Goal: Task Accomplishment & Management: Use online tool/utility

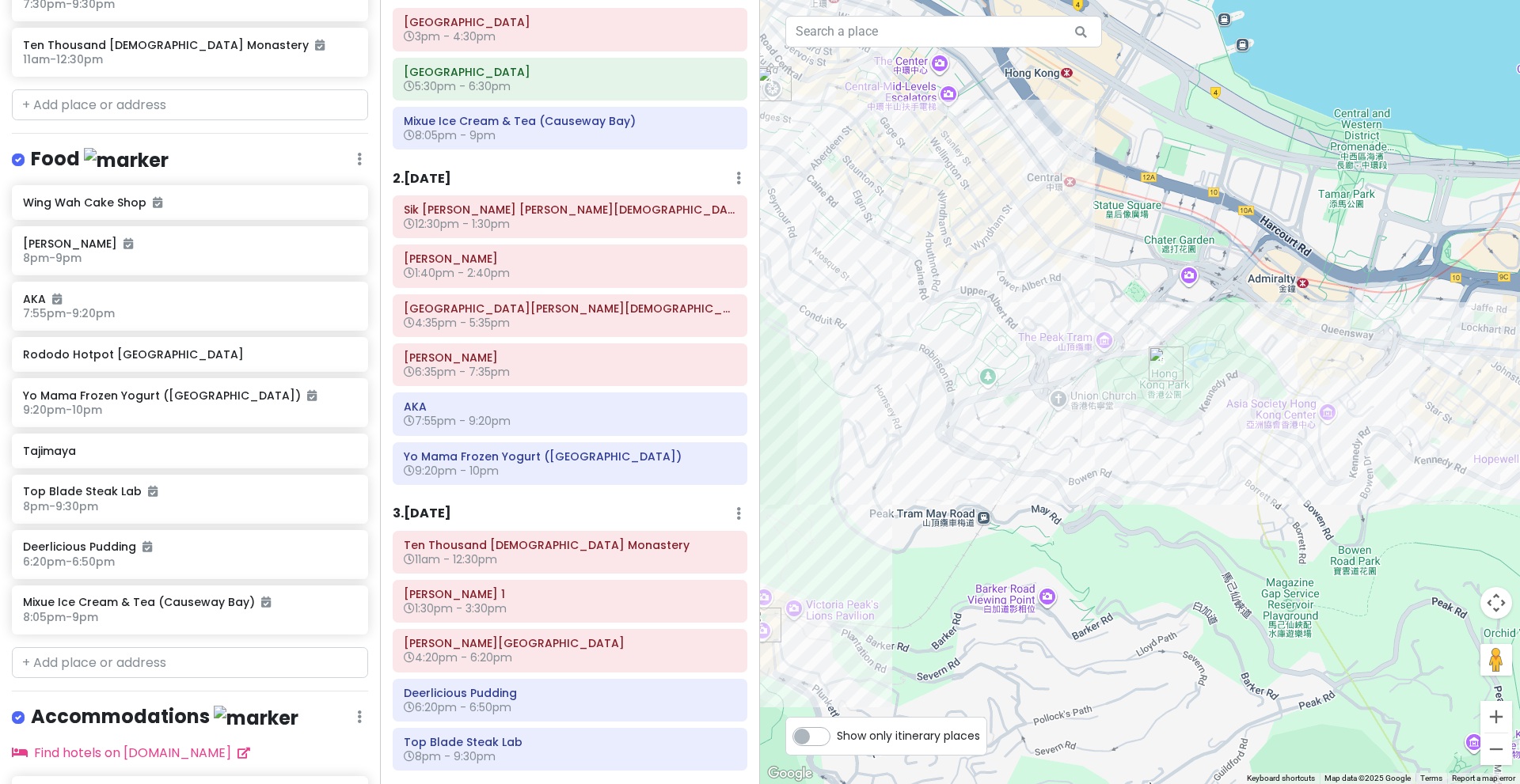
scroll to position [21, 0]
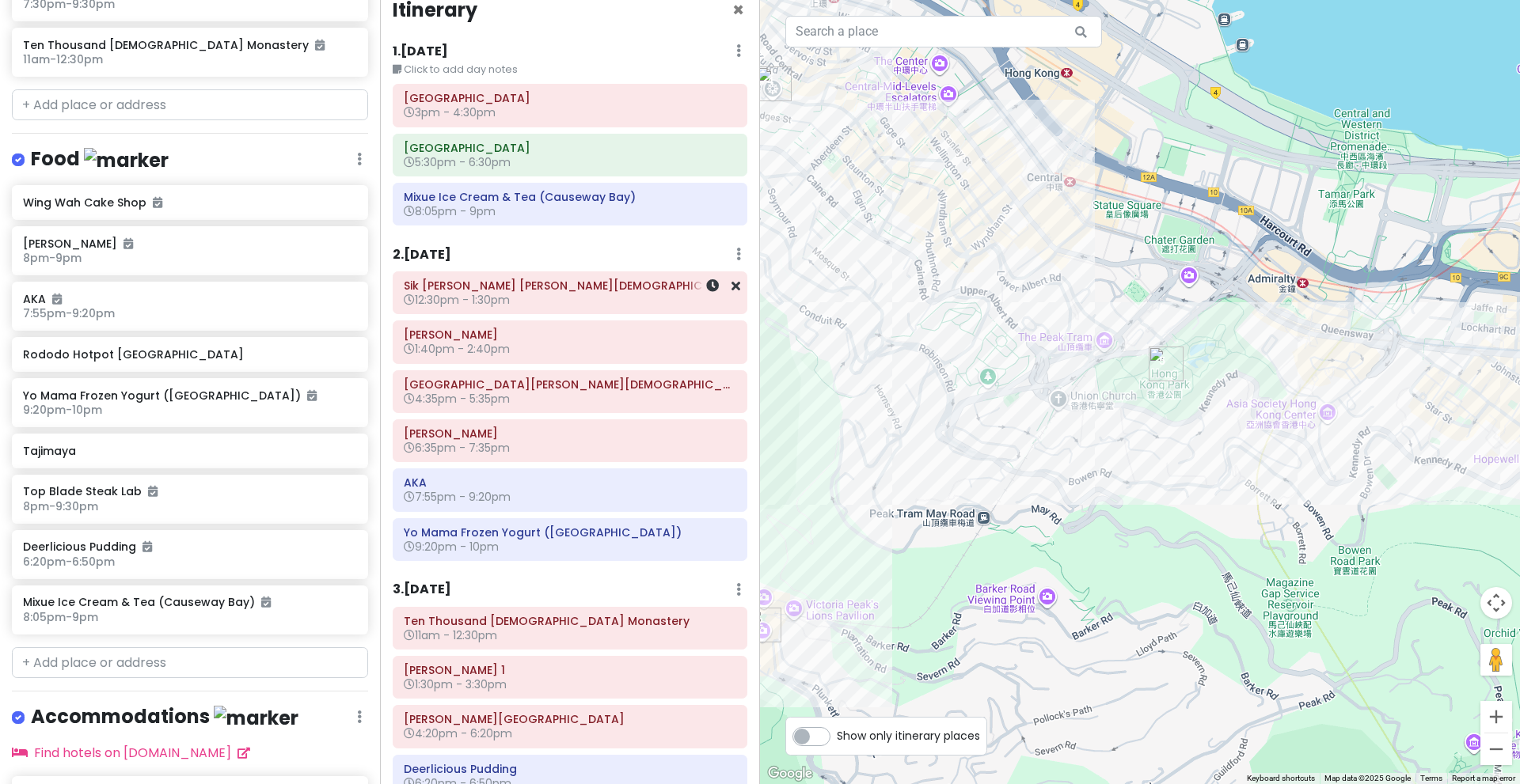
click at [603, 288] on h6 "Sik [PERSON_NAME] [PERSON_NAME][DEMOGRAPHIC_DATA]" at bounding box center [570, 286] width 332 height 14
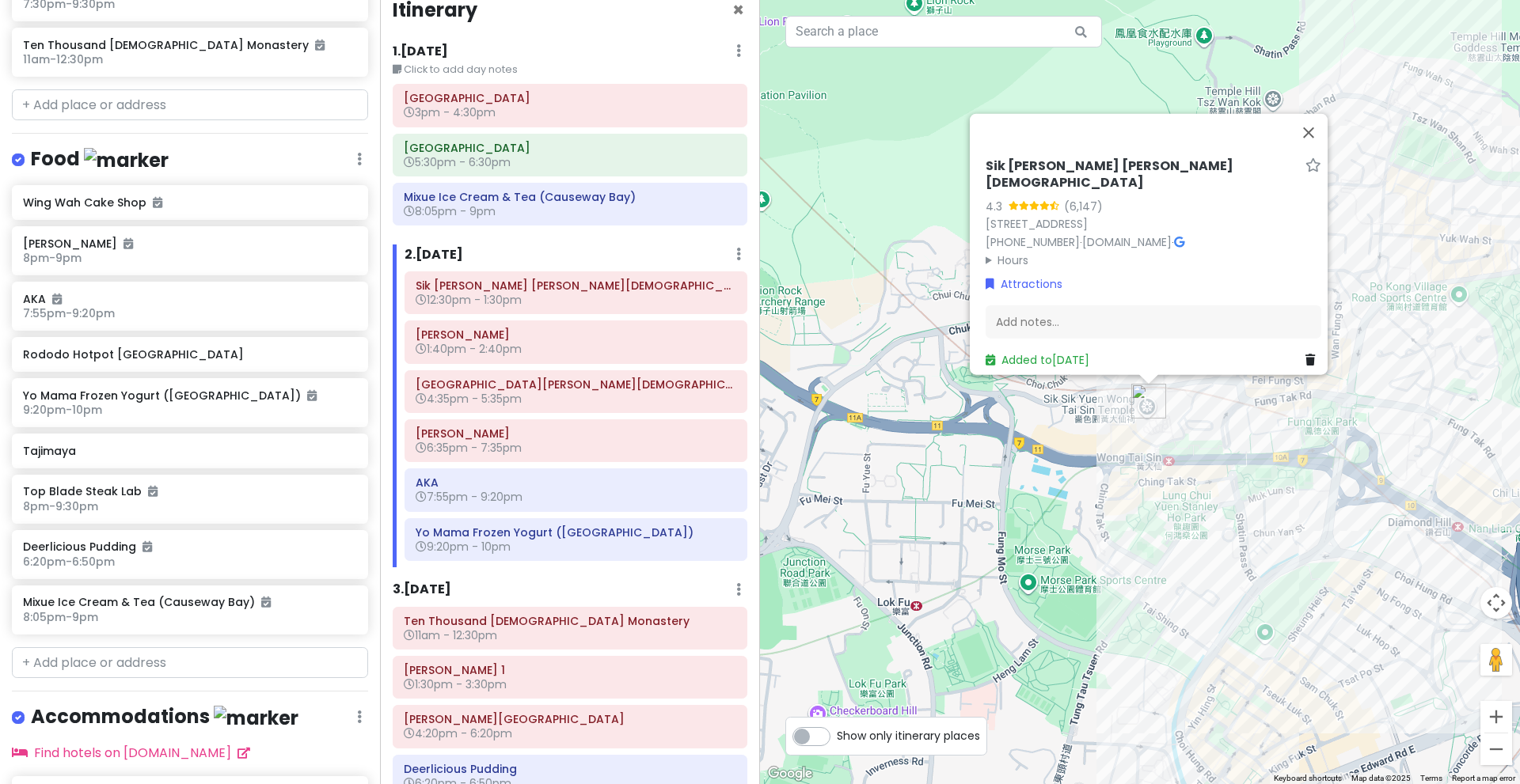
drag, startPoint x: 1314, startPoint y: 416, endPoint x: 1172, endPoint y: 485, distance: 157.9
click at [1172, 485] on div "Sik [PERSON_NAME] [PERSON_NAME][DEMOGRAPHIC_DATA] 4.3 (6,147) [GEOGRAPHIC_DATA]…" at bounding box center [1140, 392] width 760 height 784
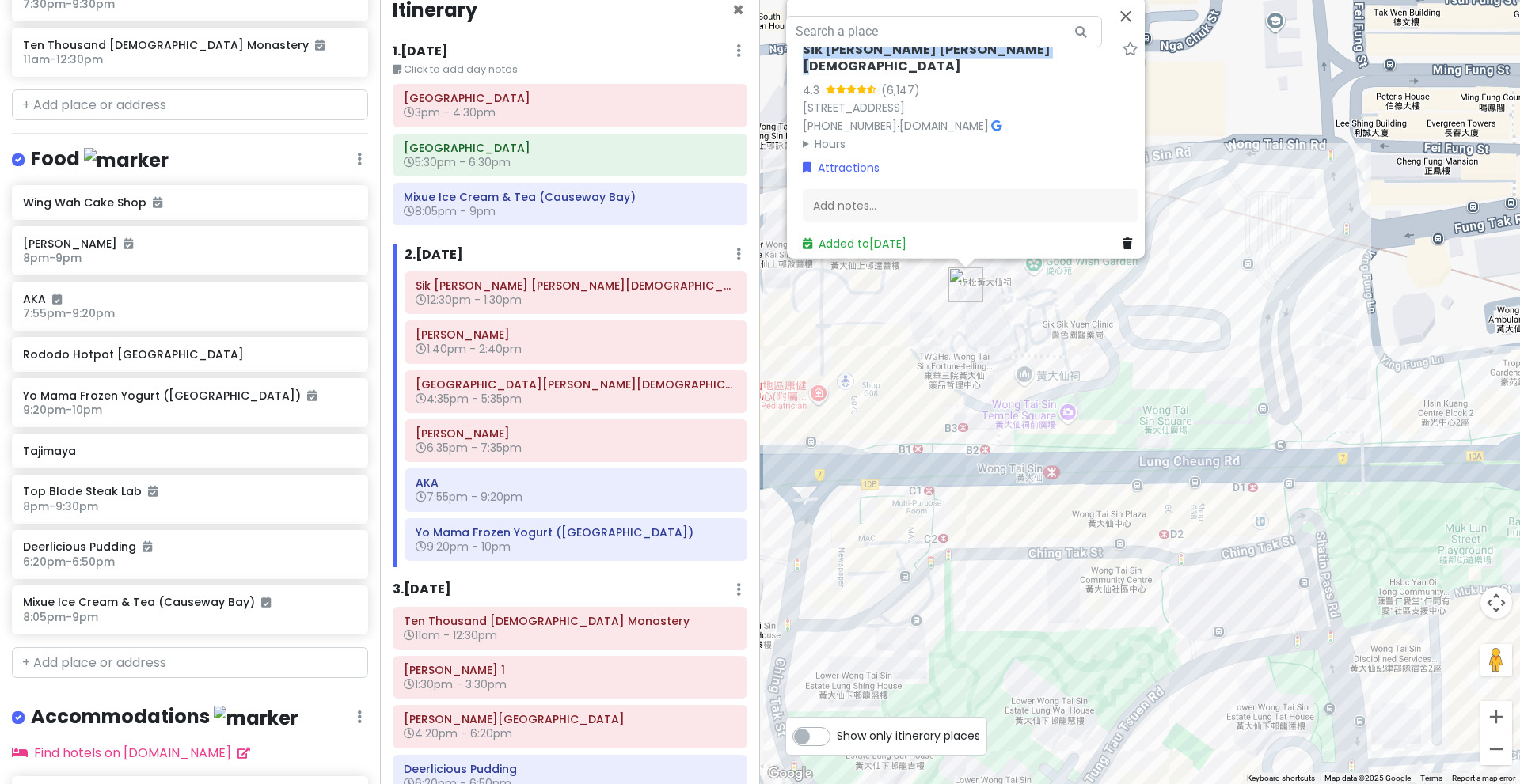
drag, startPoint x: 792, startPoint y: 59, endPoint x: 1014, endPoint y: 70, distance: 222.3
click at [1014, 70] on div "Sik [PERSON_NAME] [PERSON_NAME][DEMOGRAPHIC_DATA] 4.3 (6,147) [GEOGRAPHIC_DATA]…" at bounding box center [971, 146] width 348 height 223
copy h6 "Sik [PERSON_NAME] [PERSON_NAME][DEMOGRAPHIC_DATA]"
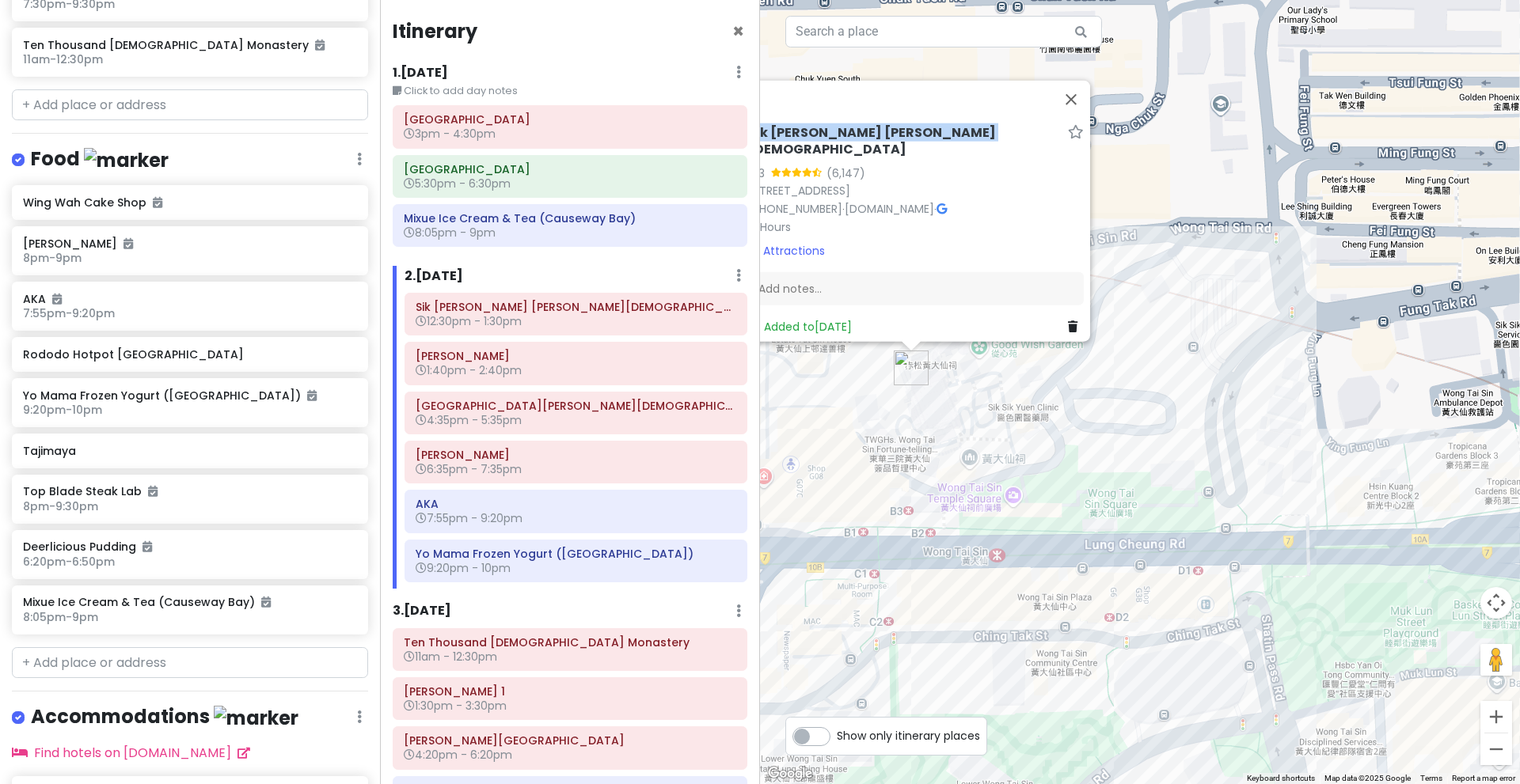
drag, startPoint x: 1300, startPoint y: 268, endPoint x: 1244, endPoint y: 355, distance: 103.5
click at [1244, 355] on div "Sik [PERSON_NAME] [PERSON_NAME][DEMOGRAPHIC_DATA] 4.3 (6,147) [GEOGRAPHIC_DATA]…" at bounding box center [1140, 392] width 760 height 784
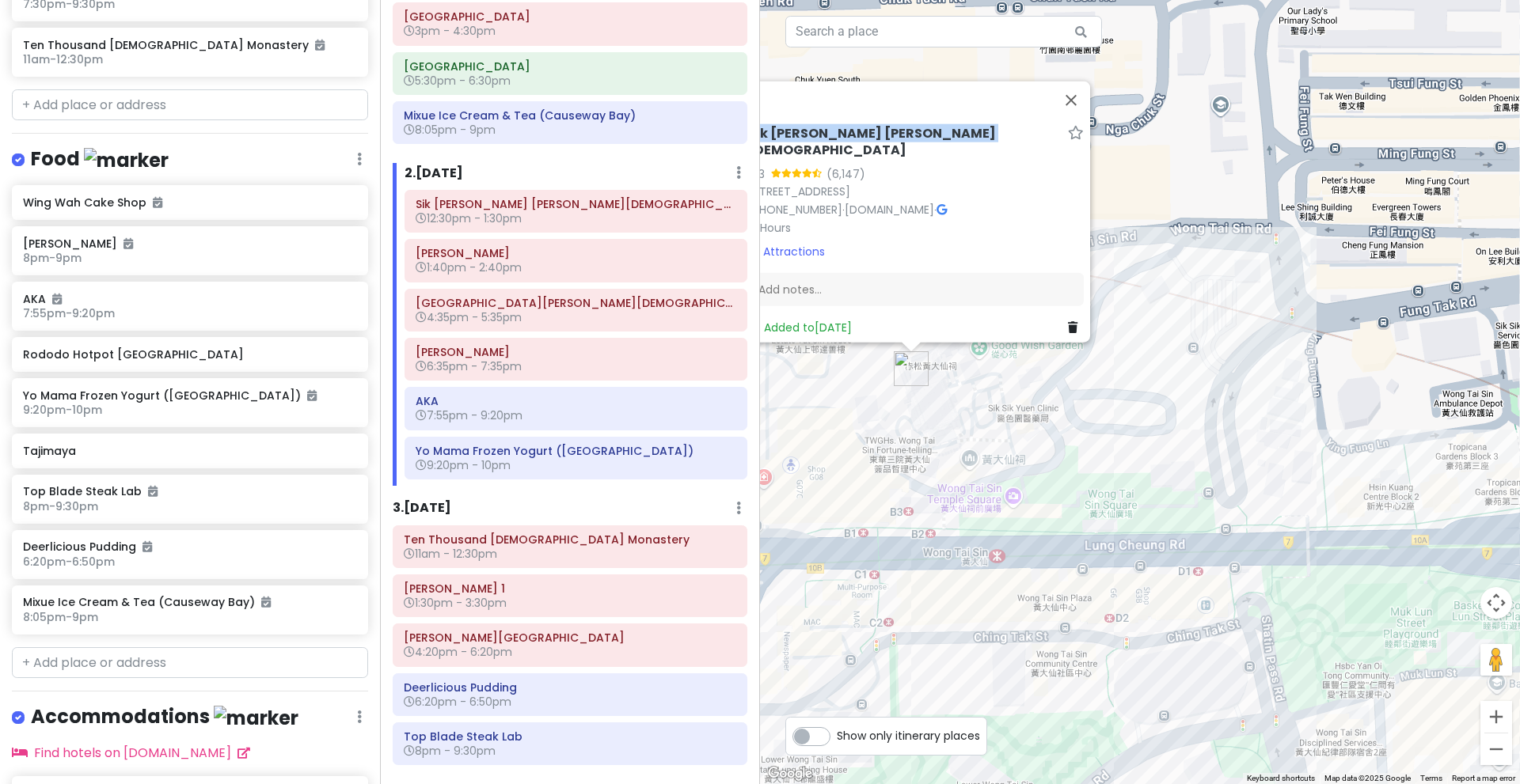
scroll to position [108, 0]
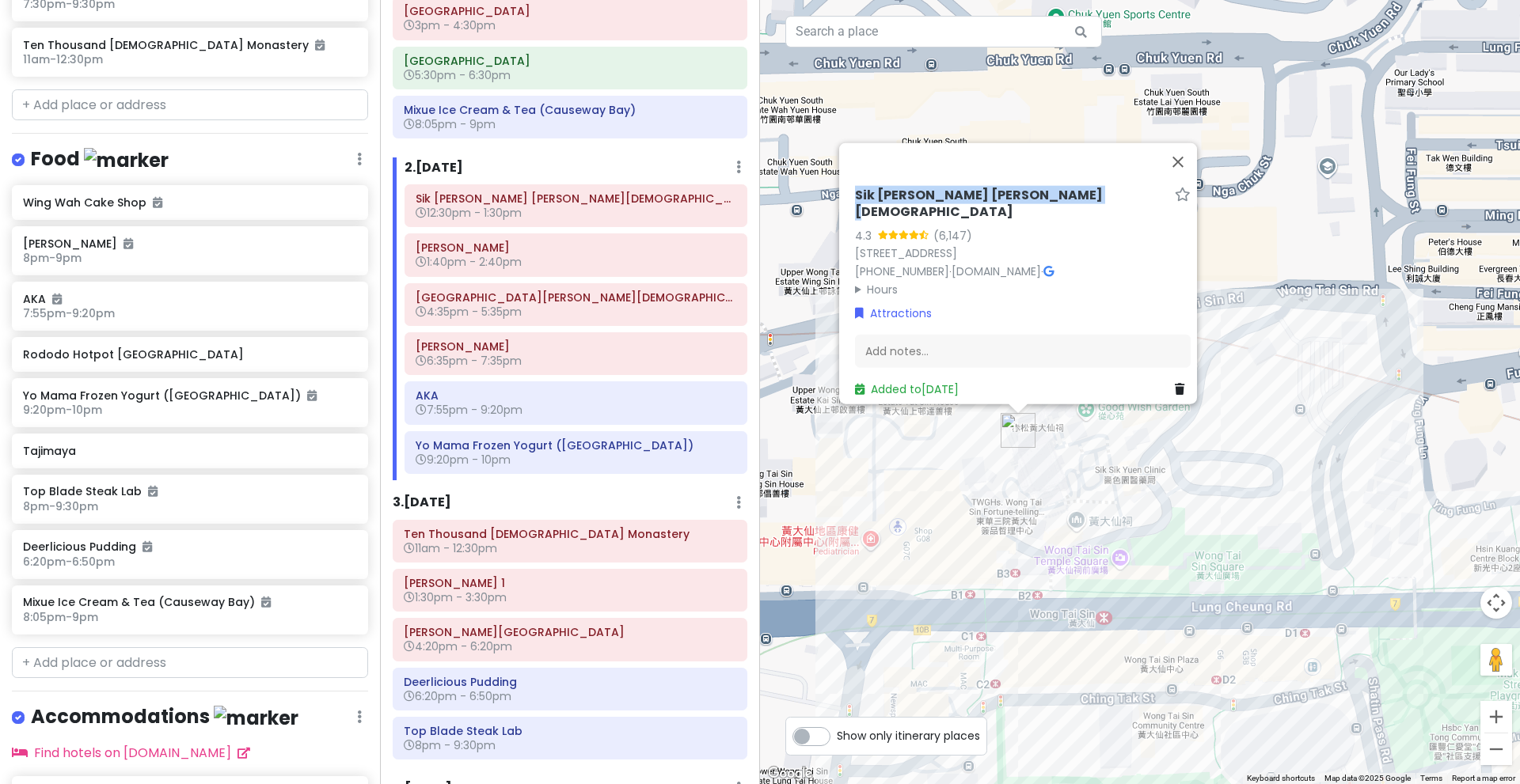
drag, startPoint x: 1087, startPoint y: 484, endPoint x: 1201, endPoint y: 551, distance: 132.2
click at [1201, 551] on div "Sik [PERSON_NAME] [PERSON_NAME][DEMOGRAPHIC_DATA] 4.3 (6,147) [GEOGRAPHIC_DATA]…" at bounding box center [1140, 392] width 760 height 784
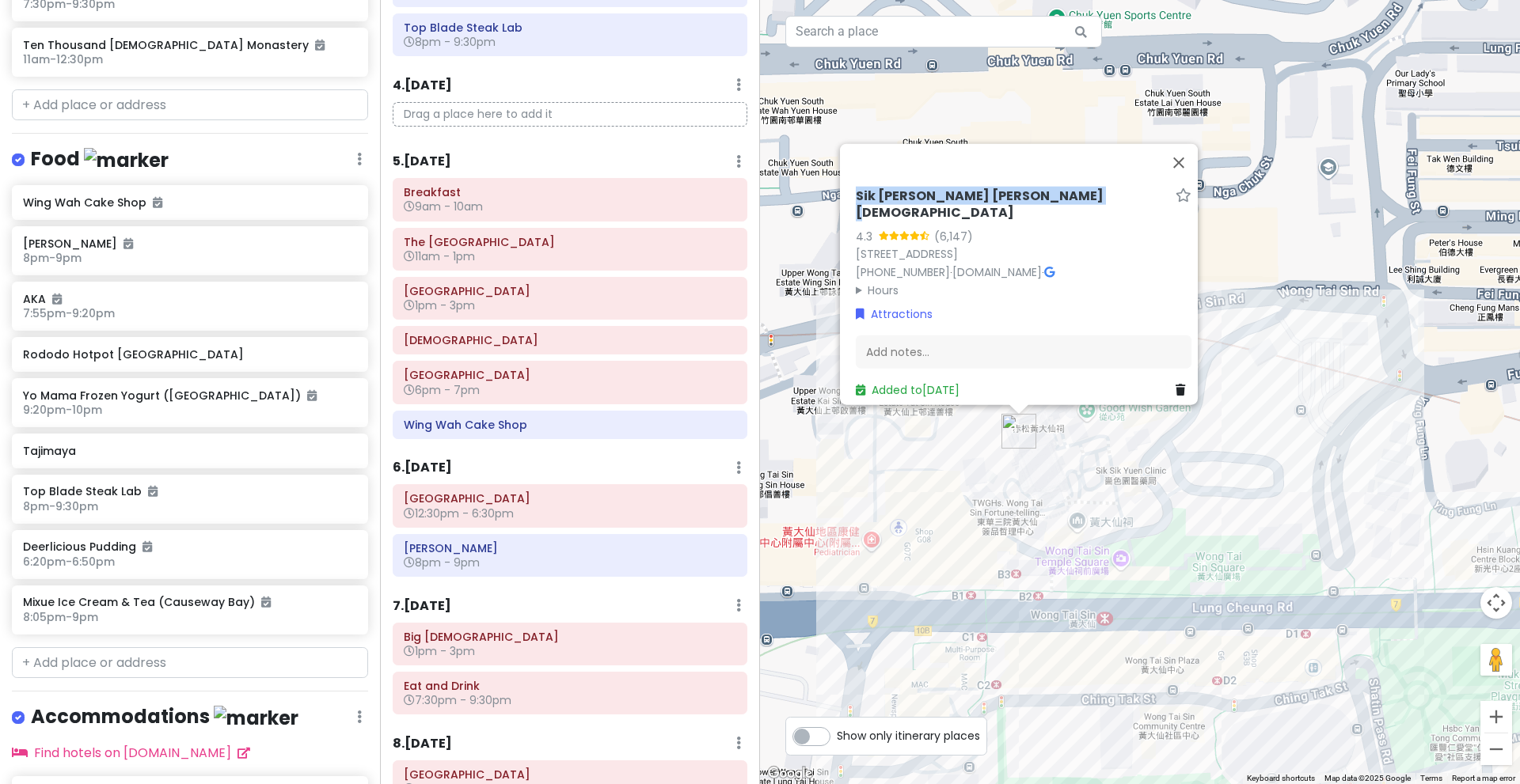
scroll to position [899, 0]
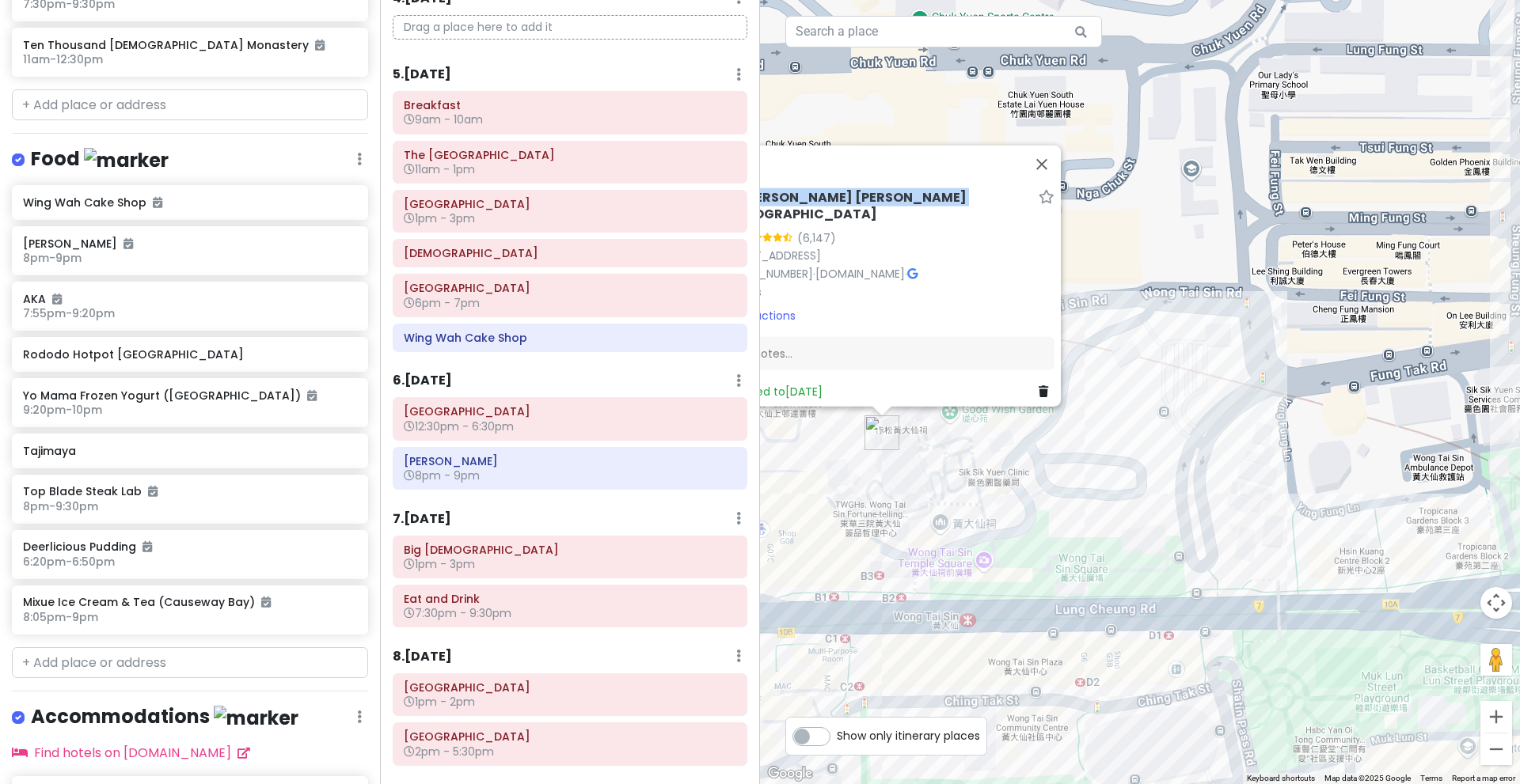
drag, startPoint x: 1277, startPoint y: 264, endPoint x: 1076, endPoint y: 278, distance: 201.5
click at [1076, 278] on div "Sik [PERSON_NAME] [PERSON_NAME][DEMOGRAPHIC_DATA] 4.3 (6,147) [GEOGRAPHIC_DATA]…" at bounding box center [1140, 392] width 760 height 784
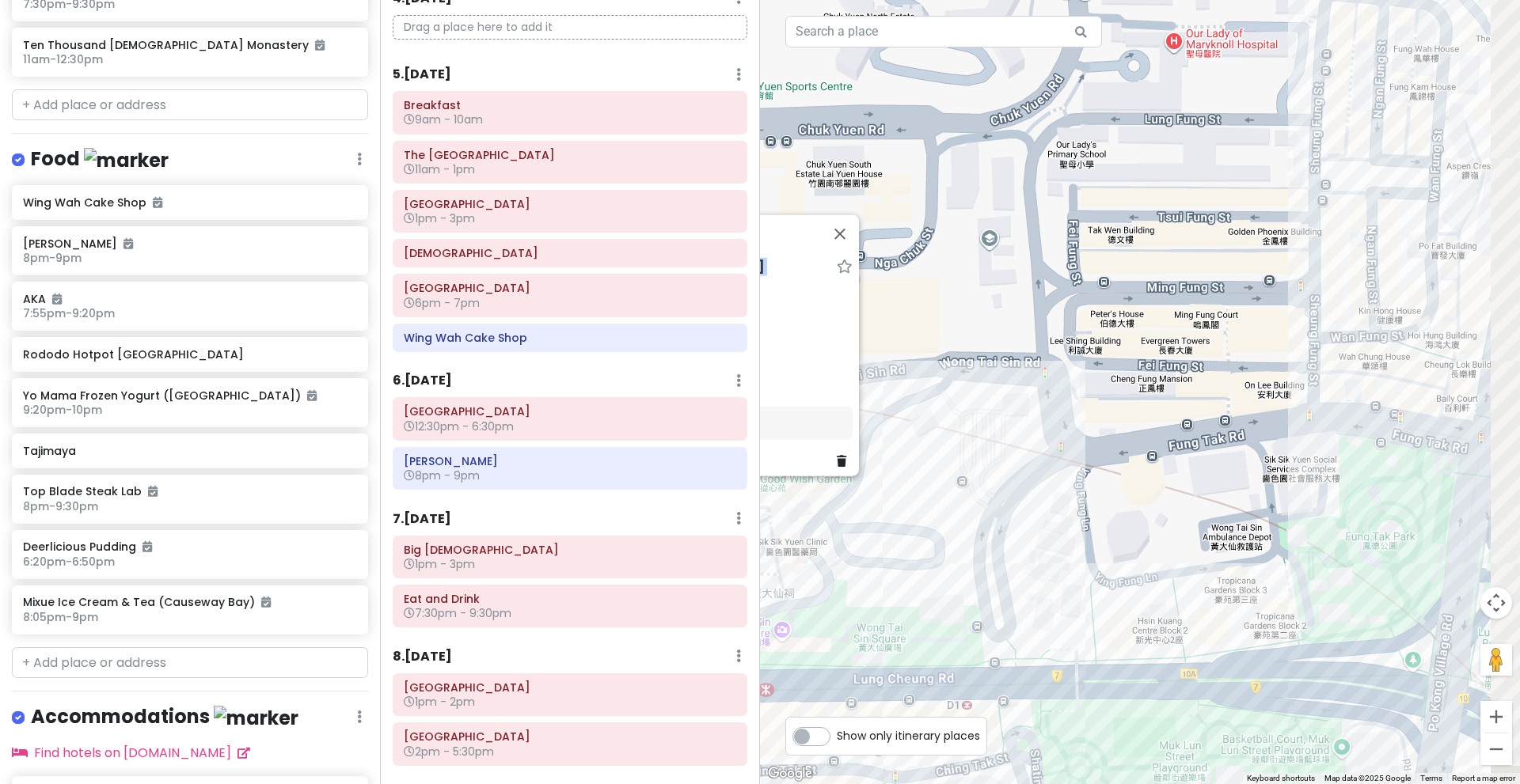
drag, startPoint x: 1297, startPoint y: 260, endPoint x: 1134, endPoint y: 333, distance: 178.6
click at [1134, 333] on div "Sik [PERSON_NAME] [PERSON_NAME][DEMOGRAPHIC_DATA] 4.3 (6,147) [GEOGRAPHIC_DATA]…" at bounding box center [1140, 392] width 760 height 784
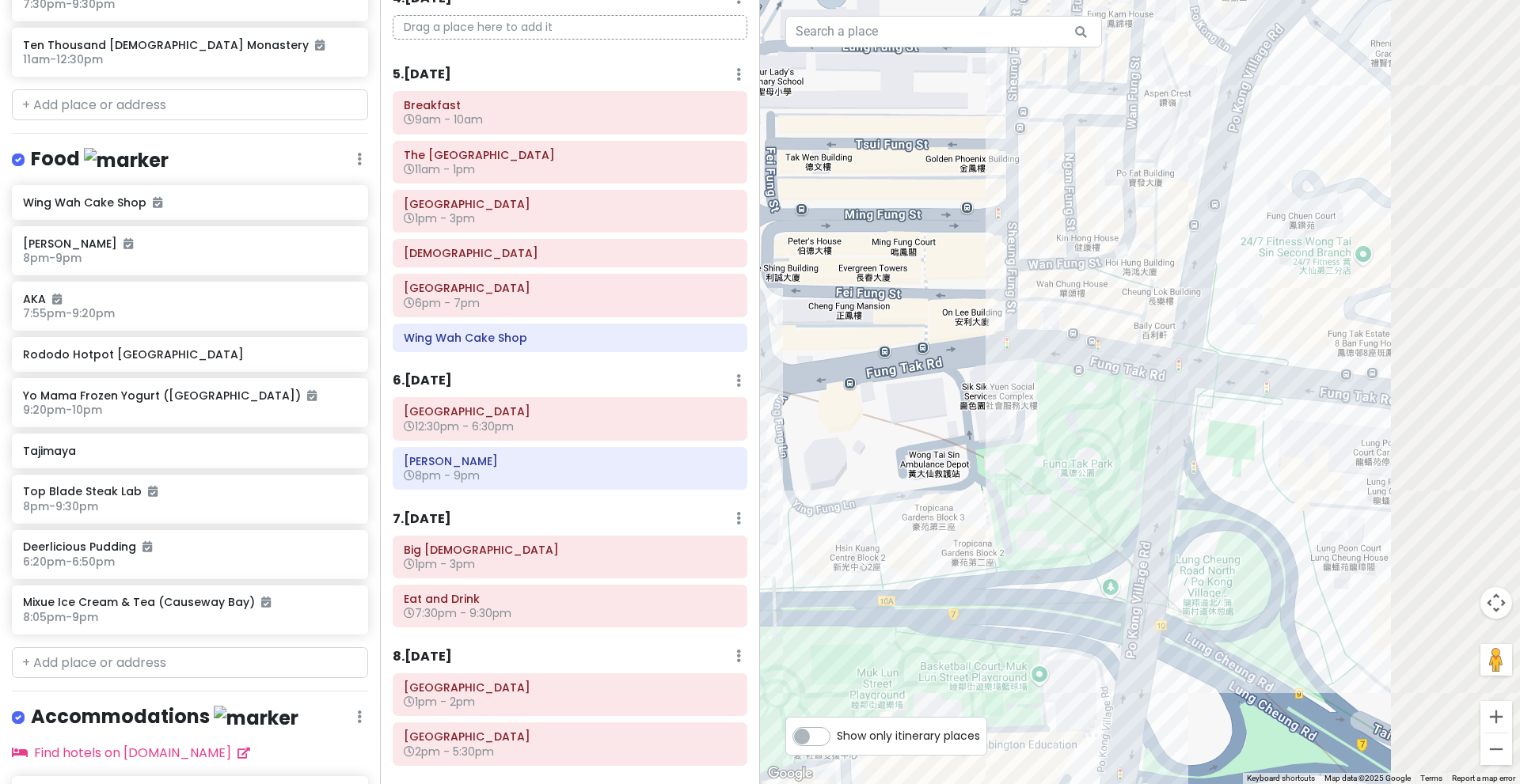
drag, startPoint x: 1440, startPoint y: 352, endPoint x: 1129, endPoint y: 249, distance: 327.6
click at [1129, 249] on div "Sik [PERSON_NAME] [PERSON_NAME][DEMOGRAPHIC_DATA] 4.3 (6,147) [GEOGRAPHIC_DATA]…" at bounding box center [1140, 392] width 760 height 784
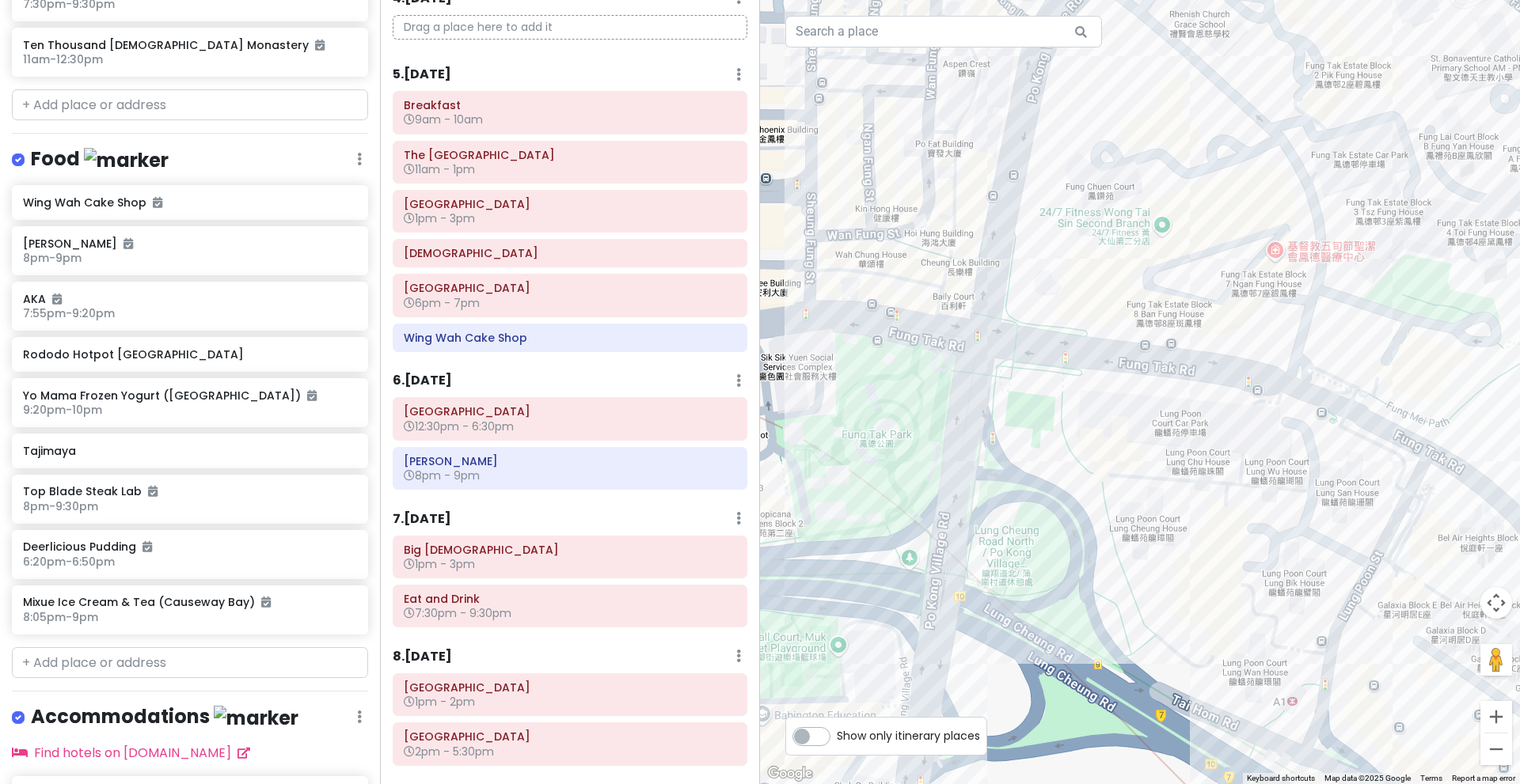
drag, startPoint x: 1338, startPoint y: 323, endPoint x: 1037, endPoint y: 255, distance: 308.6
click at [1037, 255] on div "Sik [PERSON_NAME] [PERSON_NAME][DEMOGRAPHIC_DATA] 4.3 (6,147) [GEOGRAPHIC_DATA]…" at bounding box center [1140, 392] width 760 height 784
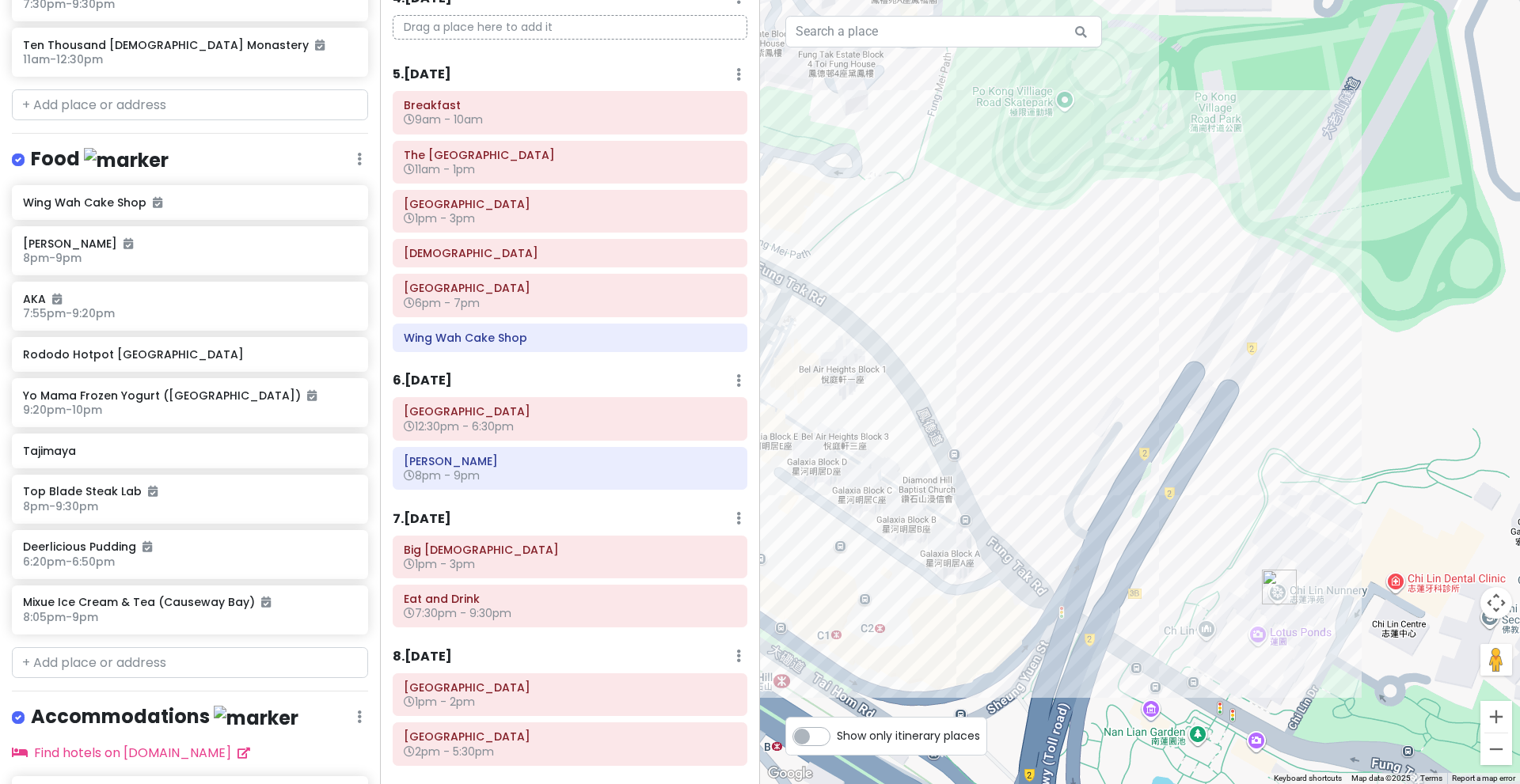
drag, startPoint x: 1276, startPoint y: 372, endPoint x: 1133, endPoint y: 240, distance: 194.6
click at [1133, 240] on div "Sik [PERSON_NAME] [PERSON_NAME][DEMOGRAPHIC_DATA] 4.3 (6,147) [GEOGRAPHIC_DATA]…" at bounding box center [1140, 392] width 760 height 784
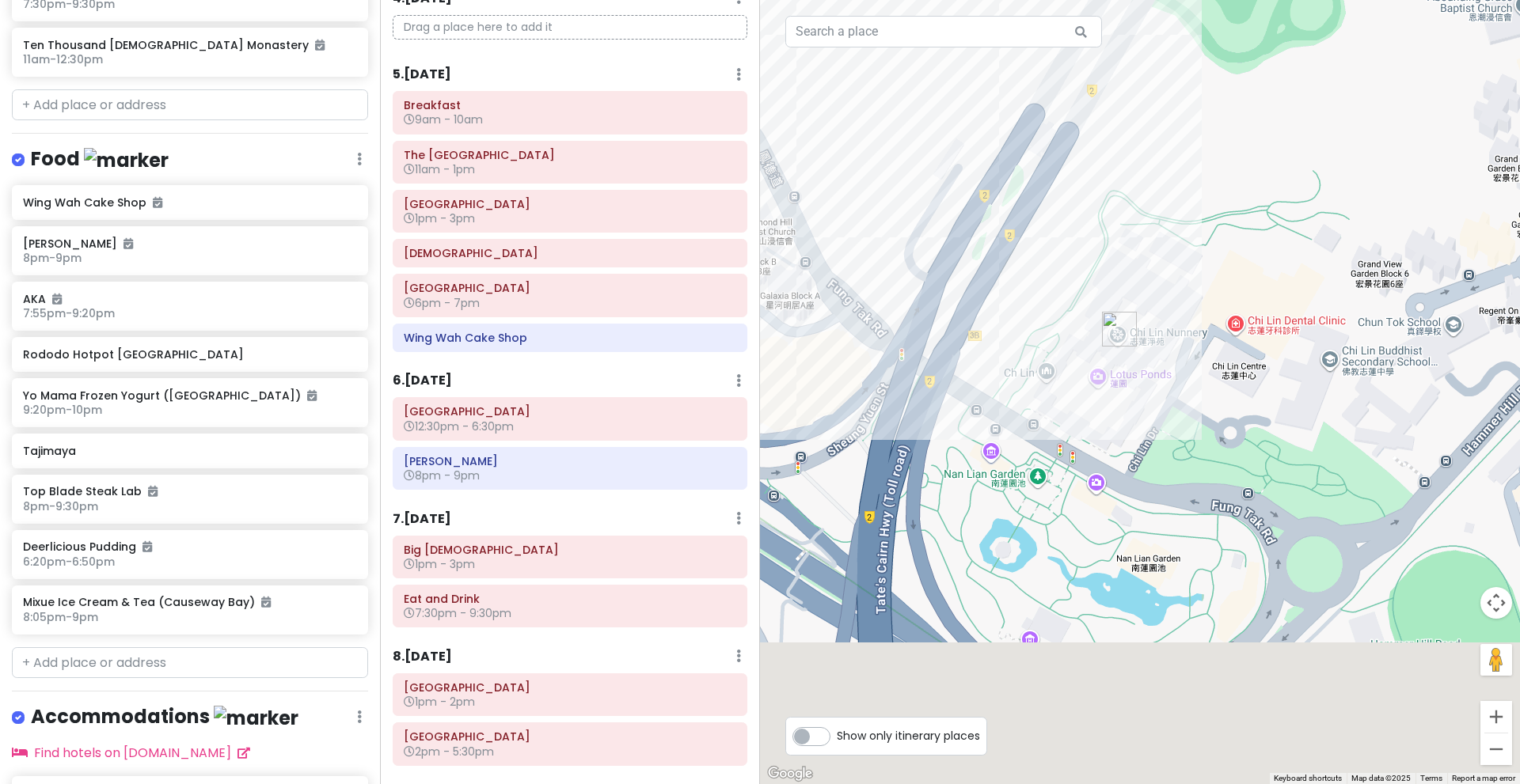
drag, startPoint x: 1379, startPoint y: 425, endPoint x: 1259, endPoint y: 207, distance: 248.8
click at [1259, 207] on div "Sik [PERSON_NAME] [PERSON_NAME][DEMOGRAPHIC_DATA] 4.3 (6,147) [GEOGRAPHIC_DATA]…" at bounding box center [1140, 392] width 760 height 784
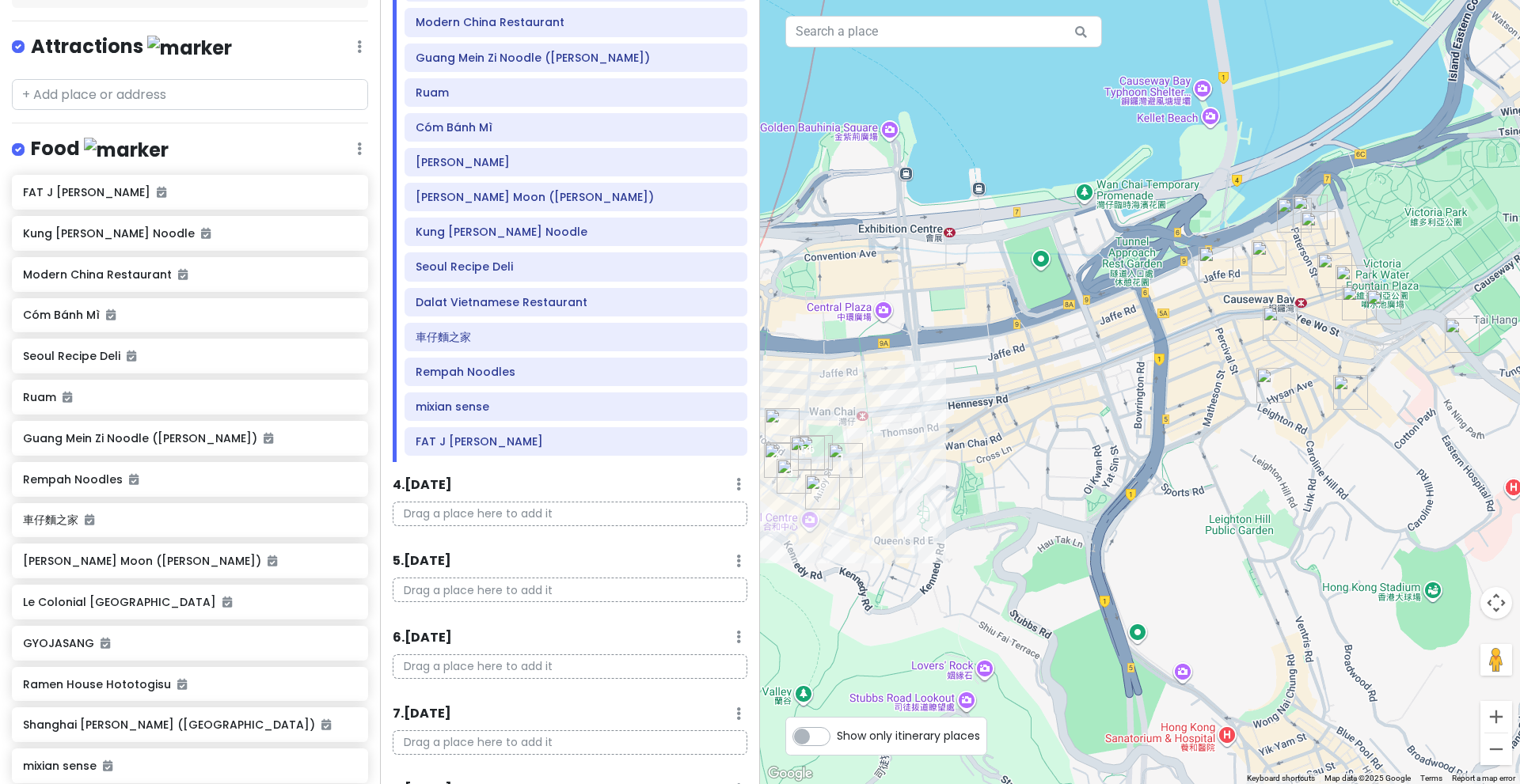
scroll to position [969, 0]
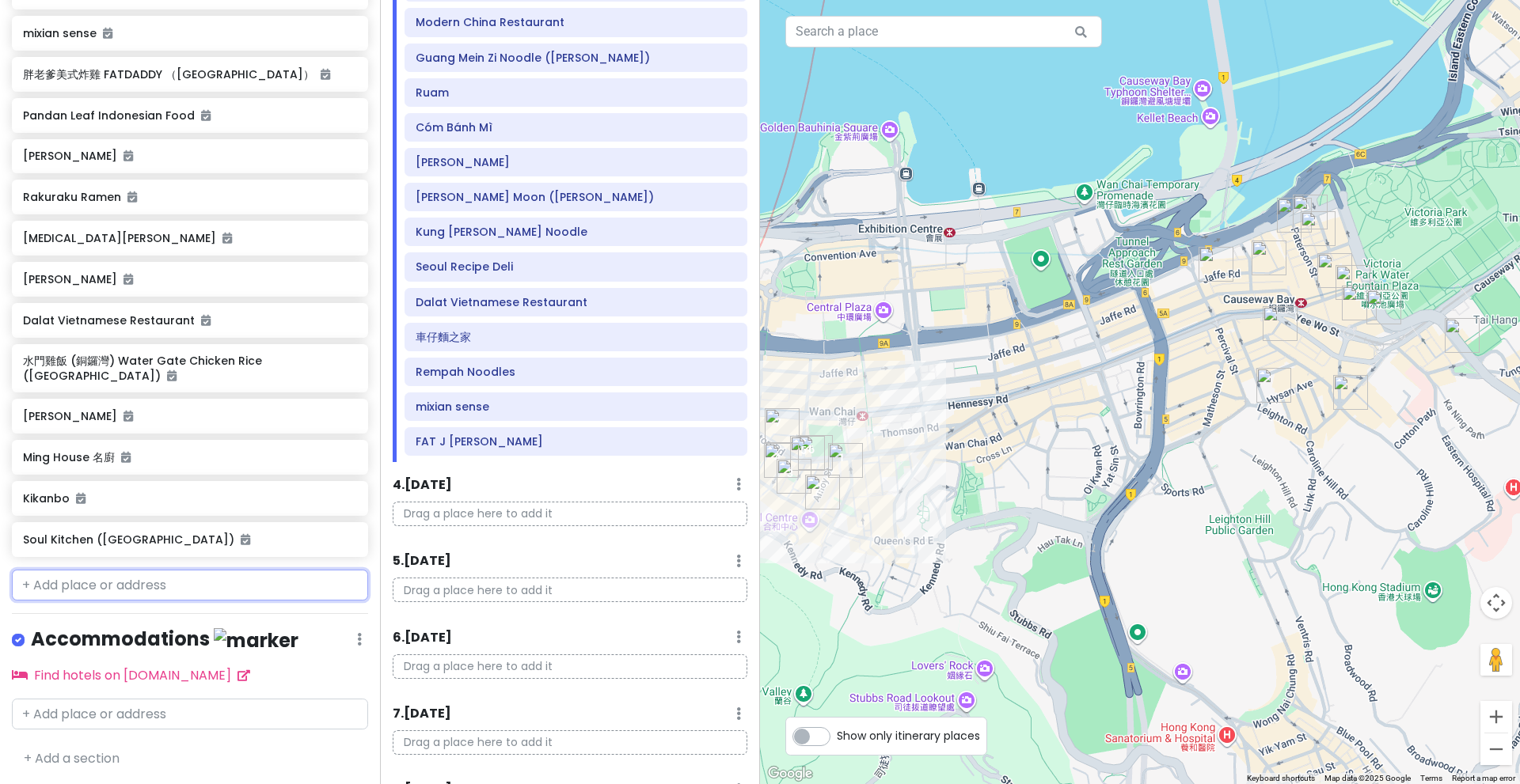
click at [171, 591] on input "text" at bounding box center [190, 586] width 356 height 31
paste input "Fairwood"
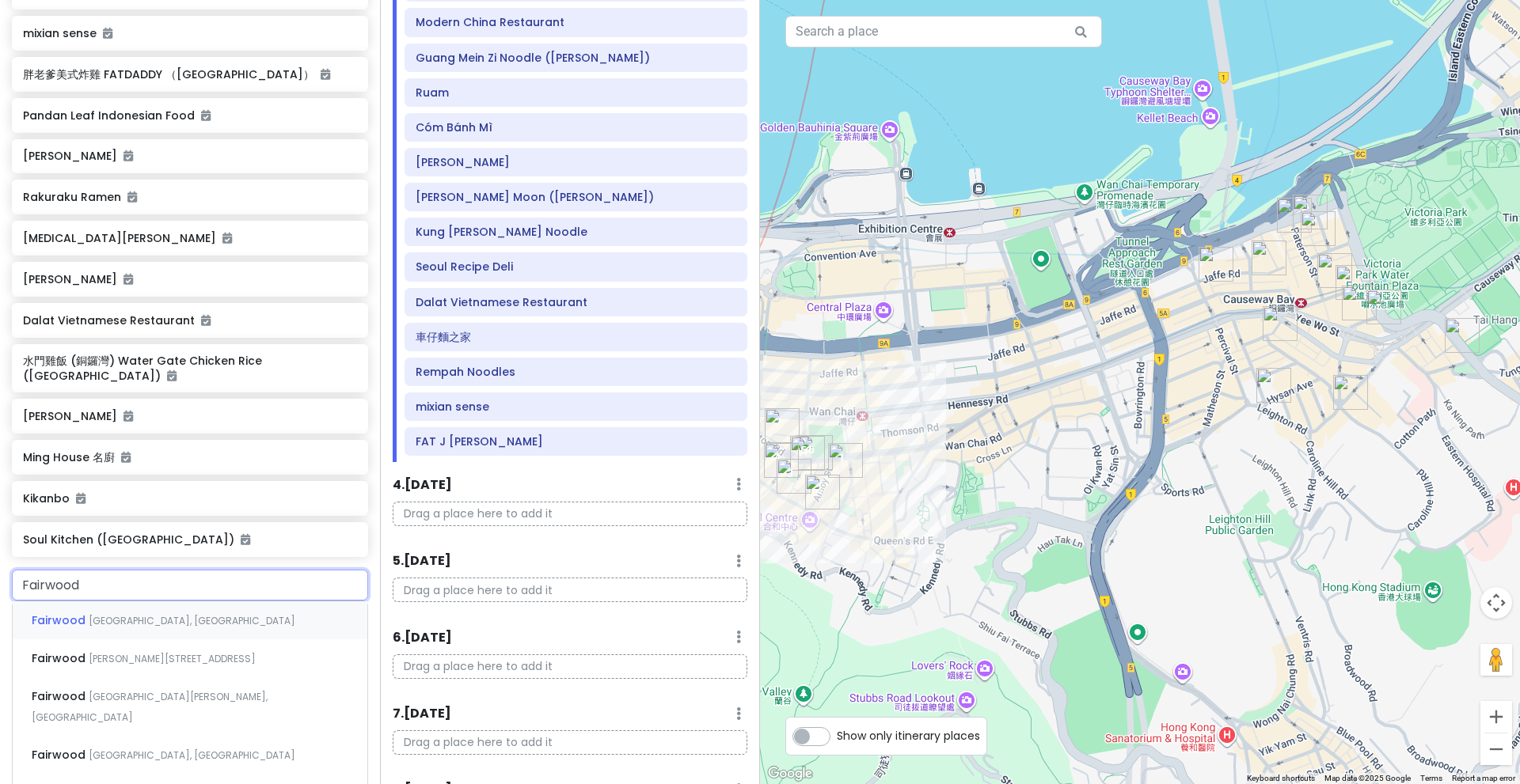
drag, startPoint x: 171, startPoint y: 591, endPoint x: 171, endPoint y: 608, distance: 17.0
click at [171, 608] on div "Fairwood Fairwood Harbour Road, Wan Chai, Hong Kong Fairwood Lockhart Road, Cau…" at bounding box center [190, 709] width 356 height 279
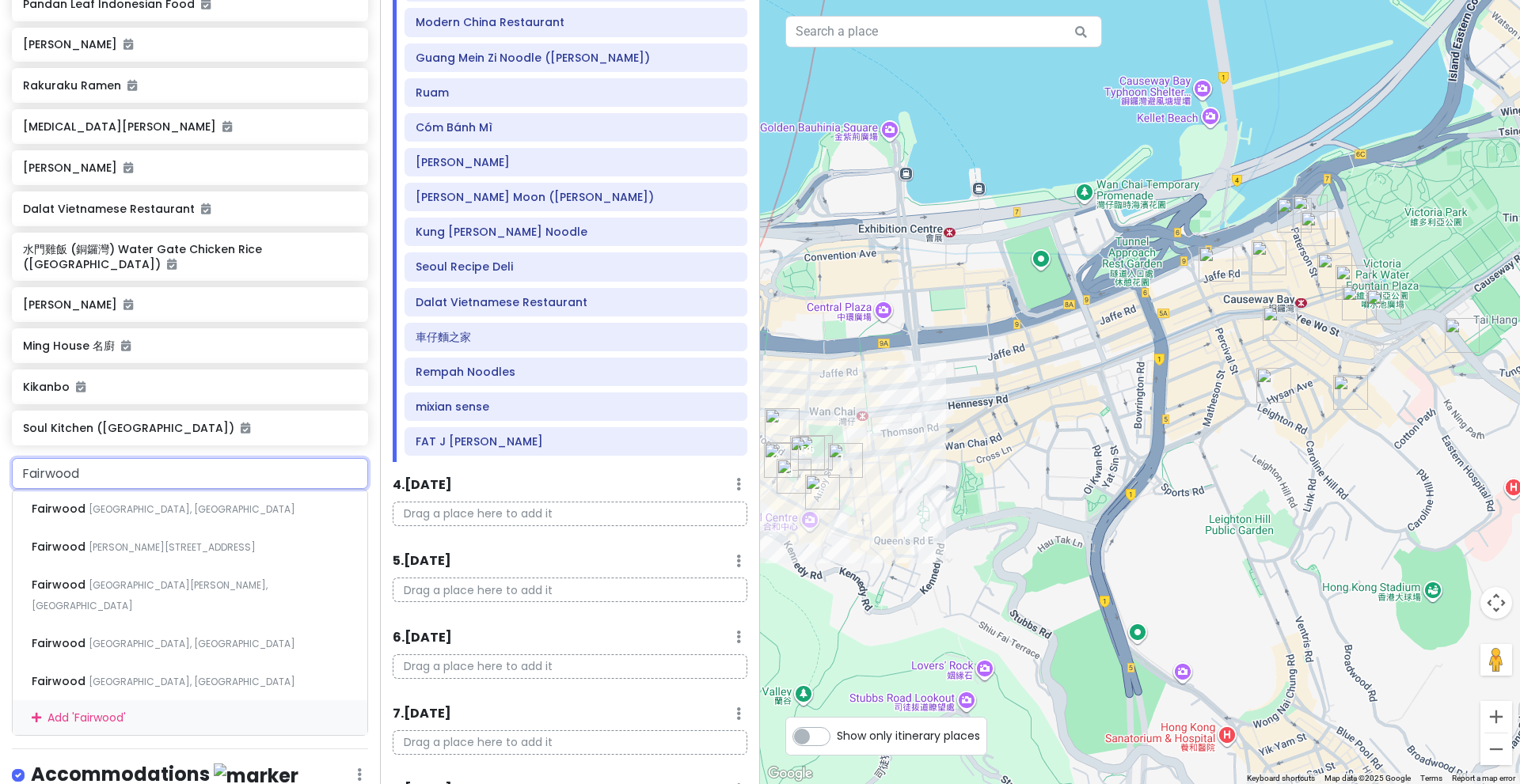
scroll to position [1073, 0]
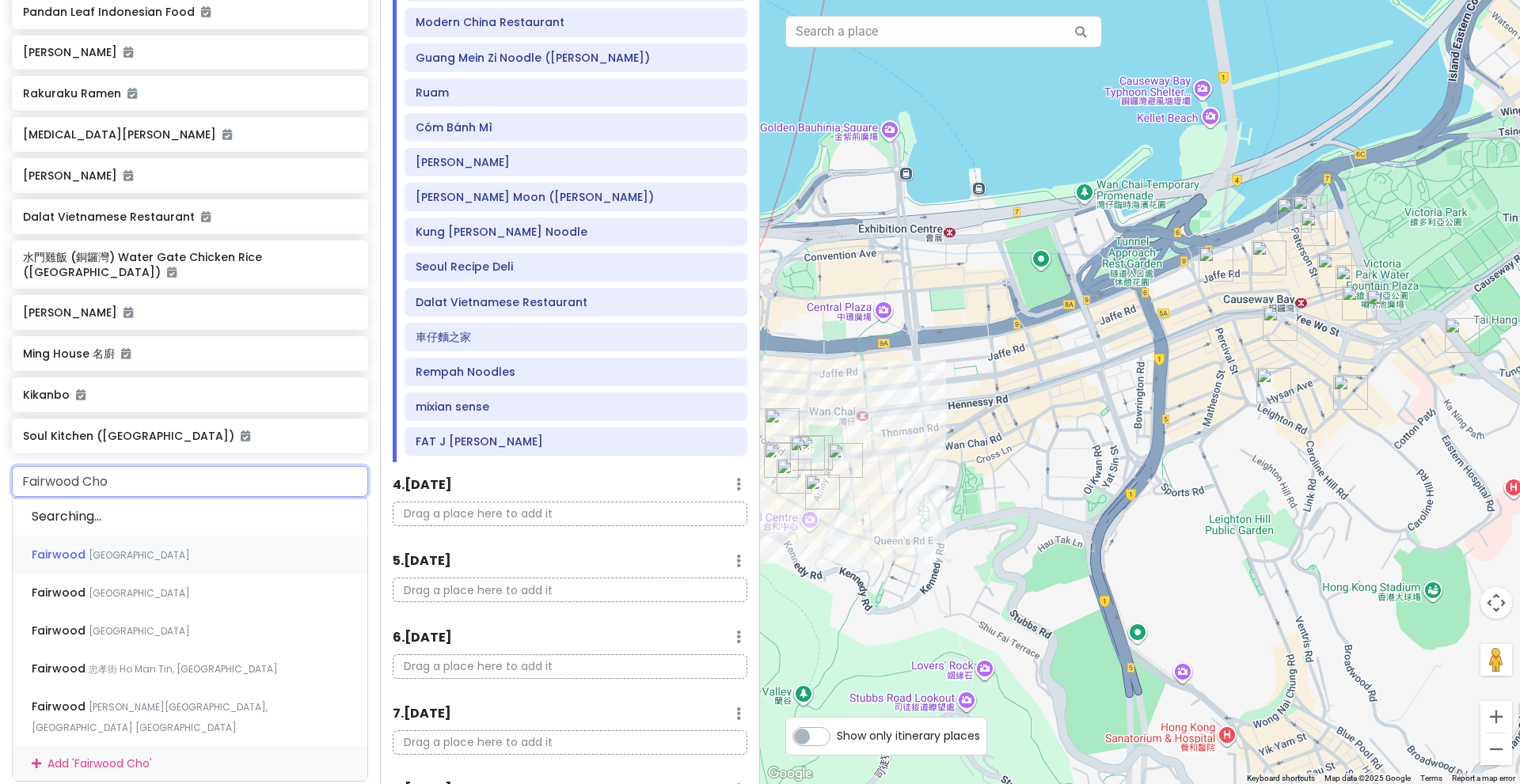
type input "Fairwood Choi"
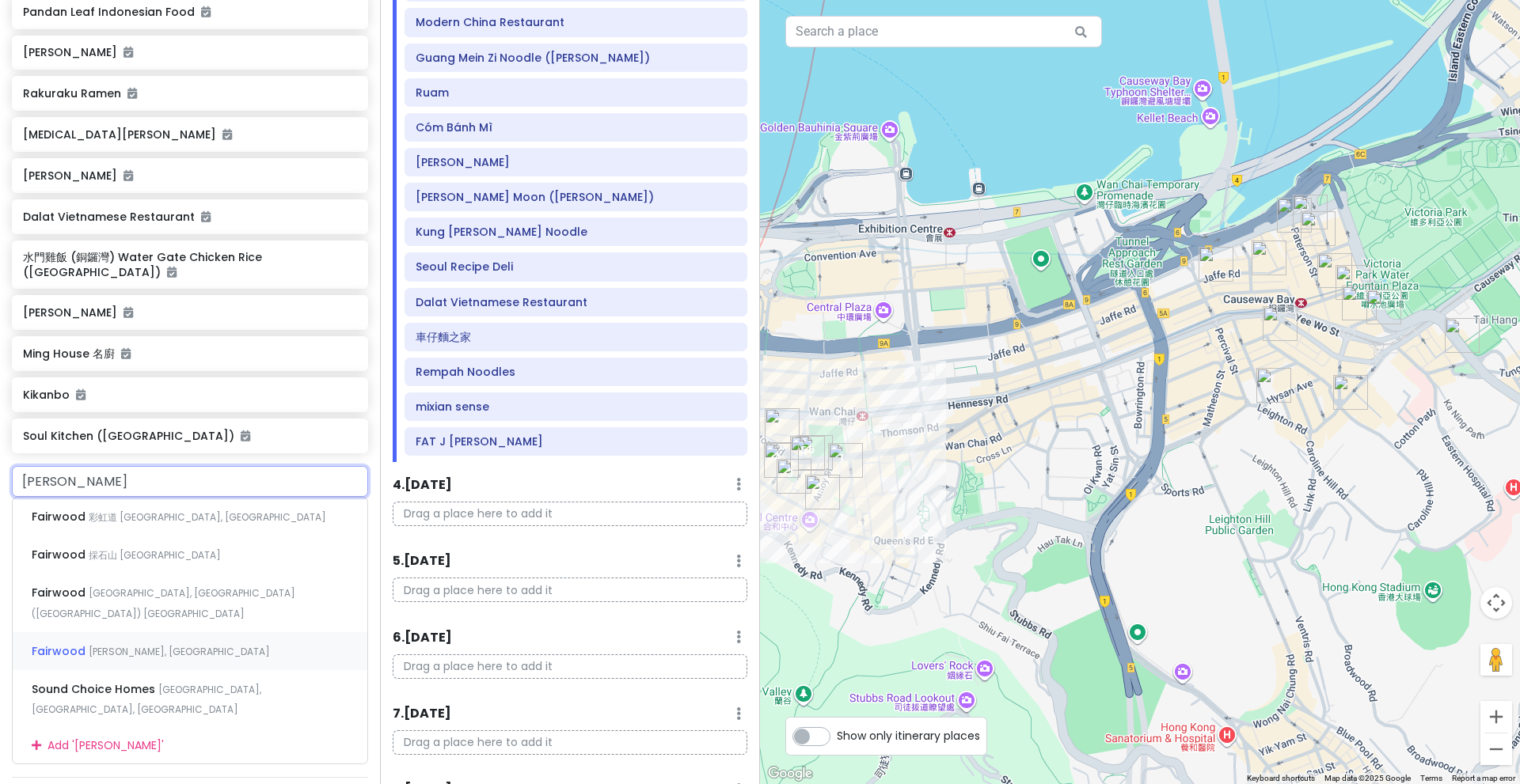
click at [195, 632] on div "Fairwood Choi Hung, Hong Kong" at bounding box center [190, 650] width 355 height 38
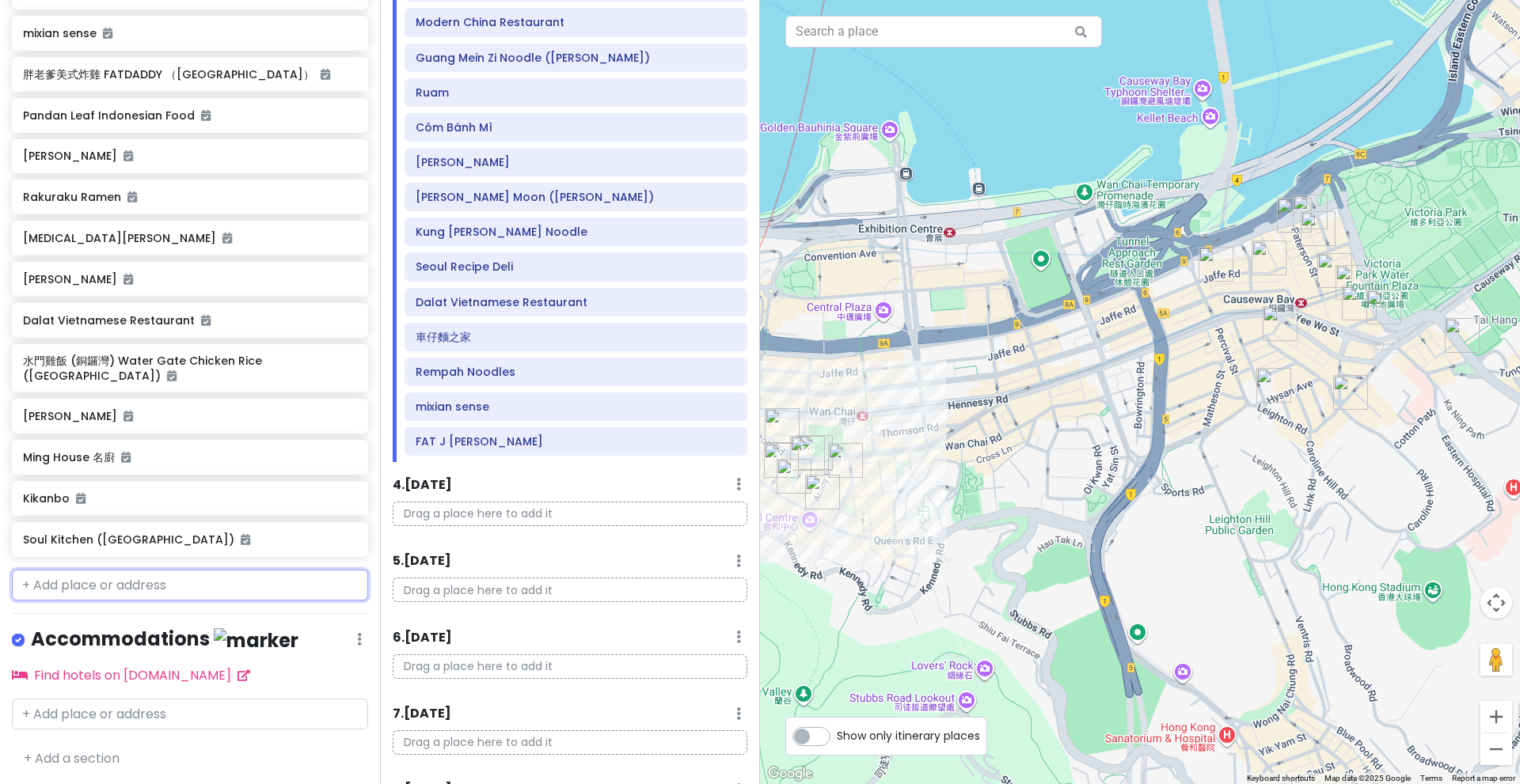
scroll to position [1010, 0]
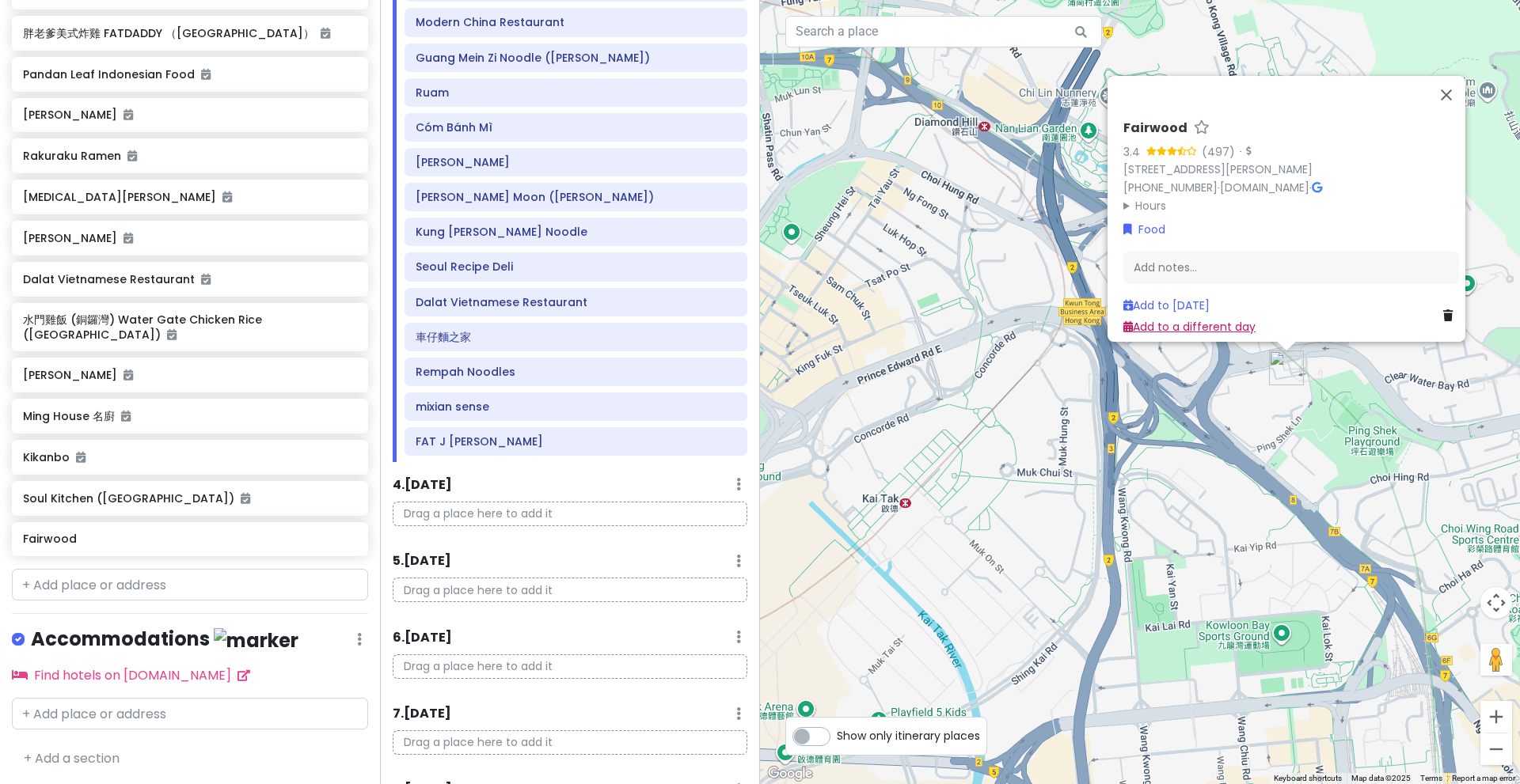
click at [1160, 318] on link "Add to a different day" at bounding box center [1189, 326] width 132 height 16
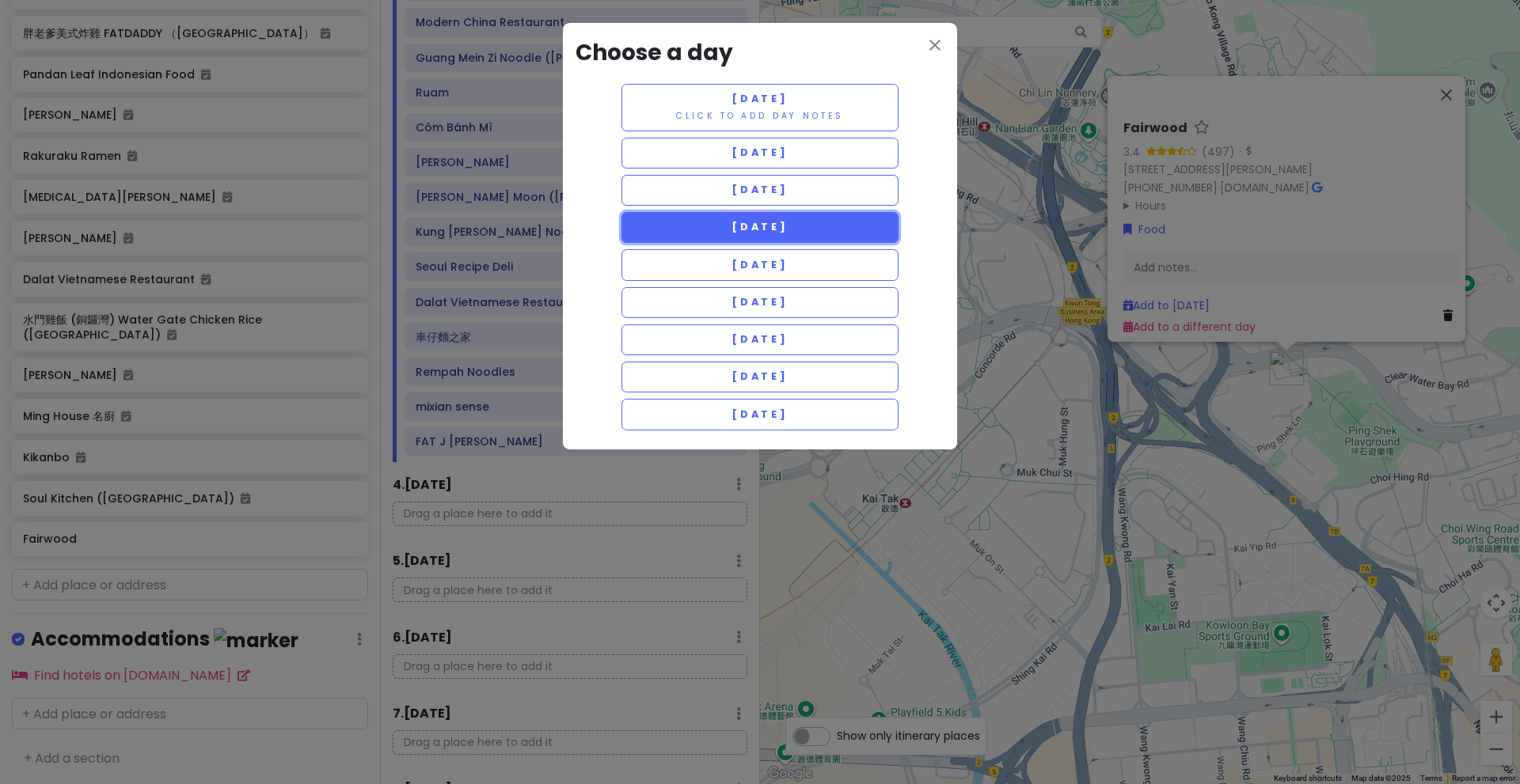
click at [840, 233] on button "Wednesday 12/24" at bounding box center [760, 227] width 277 height 31
